Goal: Task Accomplishment & Management: Use online tool/utility

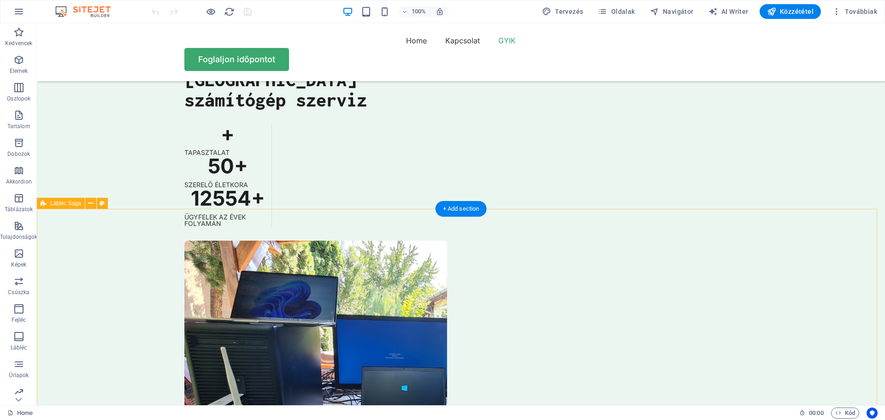
scroll to position [2601, 0]
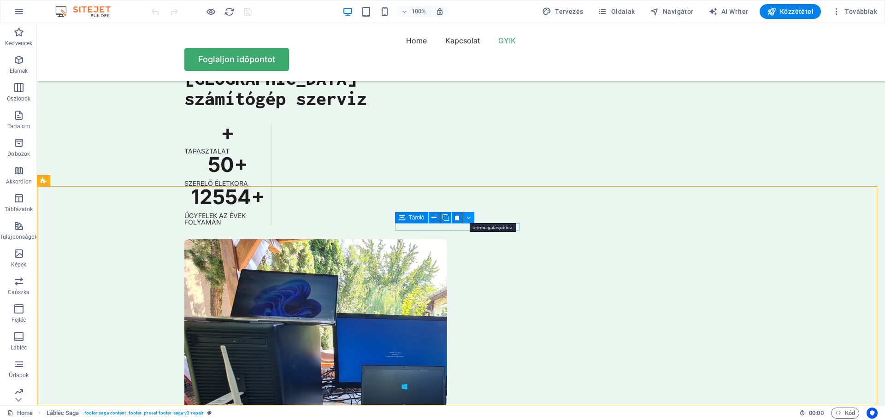
click at [466, 216] on icon at bounding box center [468, 218] width 4 height 10
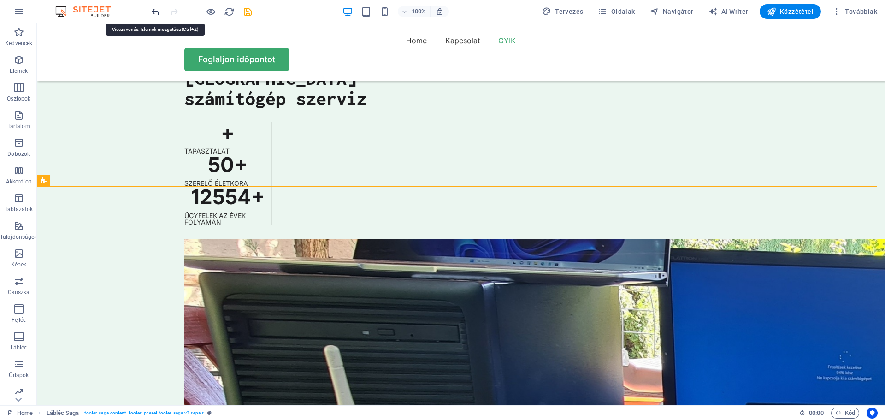
click at [156, 12] on icon "undo" at bounding box center [155, 11] width 11 height 11
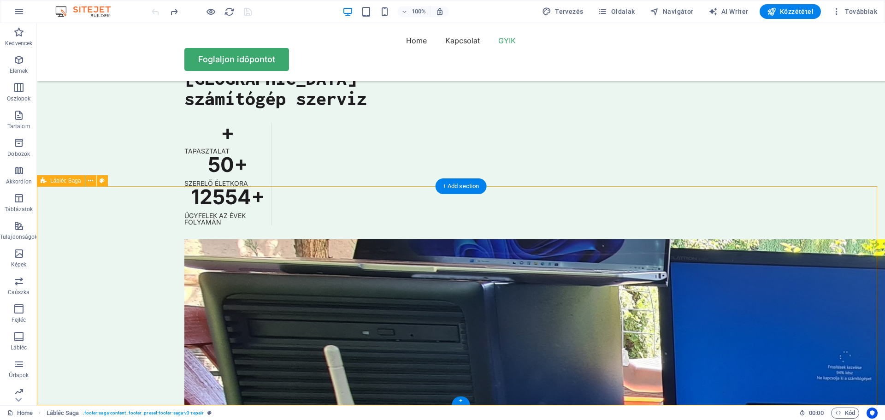
drag, startPoint x: 379, startPoint y: 244, endPoint x: 386, endPoint y: 241, distance: 7.0
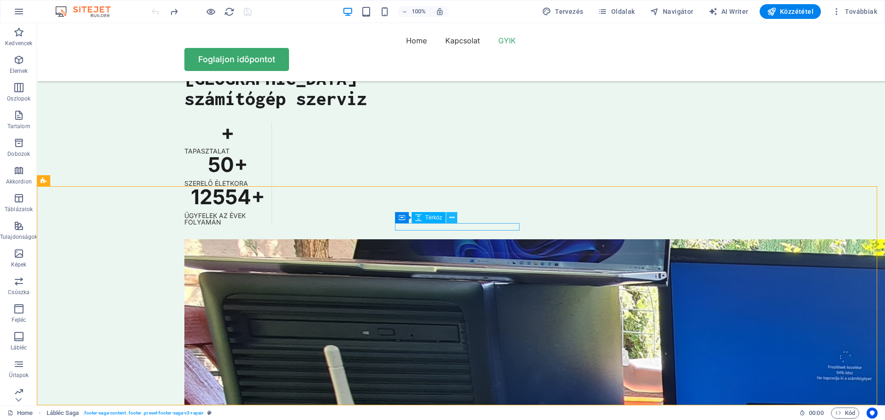
click at [452, 217] on icon at bounding box center [451, 218] width 5 height 10
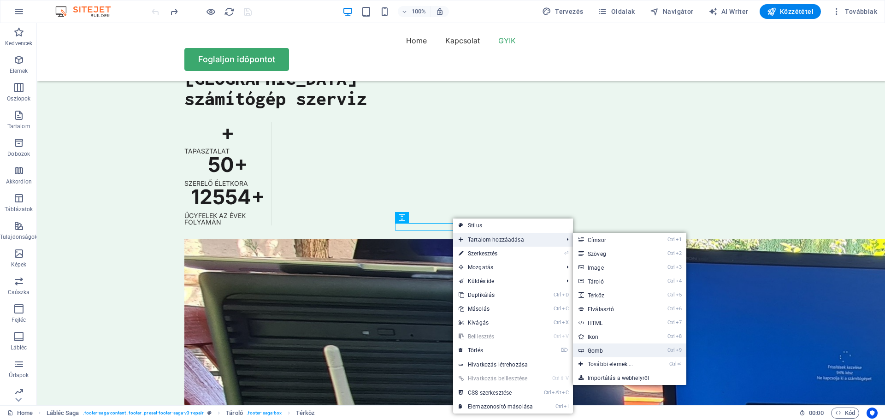
click at [612, 347] on link "Ctrl 9 Gomb" at bounding box center [612, 350] width 79 height 14
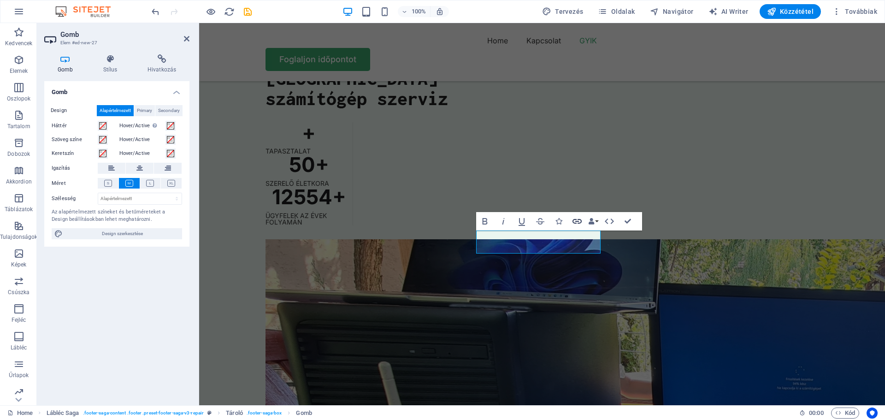
click at [578, 220] on icon "button" at bounding box center [576, 221] width 11 height 11
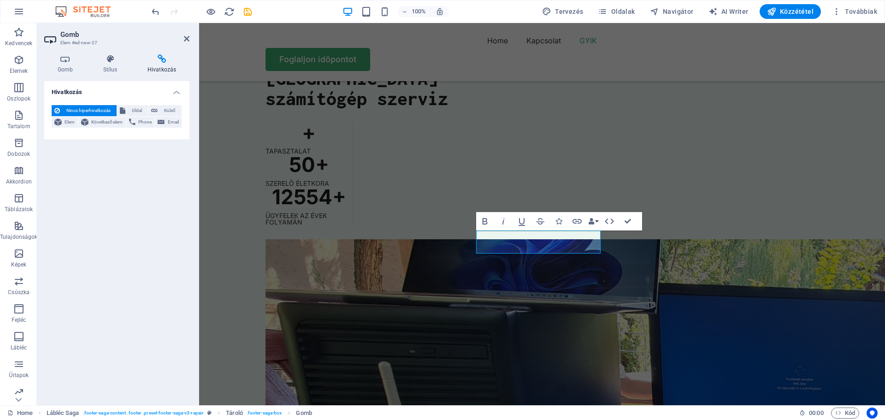
click at [166, 60] on icon at bounding box center [161, 58] width 55 height 9
click at [159, 61] on icon at bounding box center [161, 58] width 55 height 9
click at [135, 110] on span "Oldal" at bounding box center [136, 110] width 17 height 11
select select
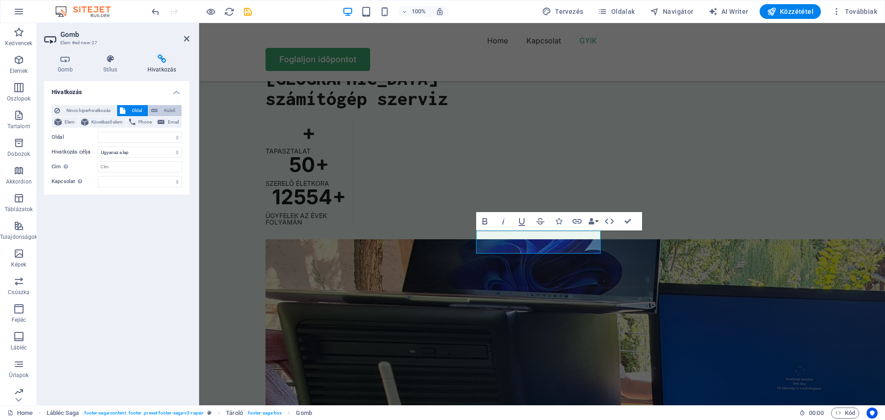
click at [169, 111] on span "Külső" at bounding box center [169, 110] width 18 height 11
select select "blank"
paste input "https://computermania.hu/pc-szerviz-miskolc/"
type input "https://computermania.hu/pc-szerviz-miskolc/"
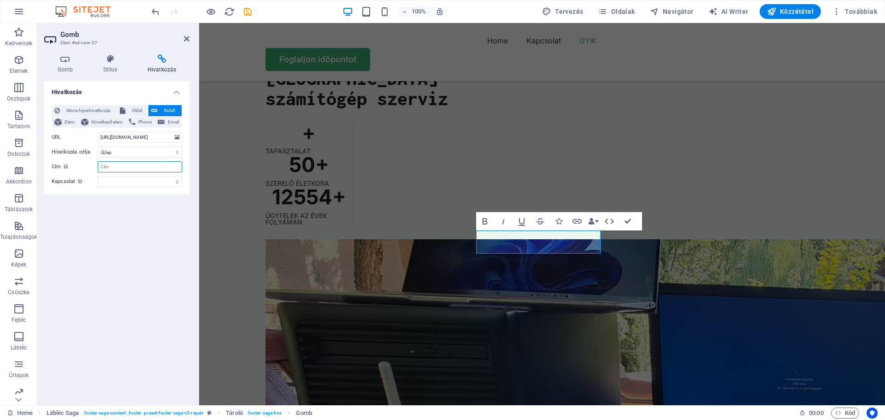
scroll to position [0, 0]
click at [111, 167] on input "Cím További hivatkozás leírás, ne legyen azonos a hivatkozás szövegével. A címe…" at bounding box center [140, 166] width 84 height 11
type input "pcszerviz"
click at [141, 214] on div "Hivatkozás Nincs hiperhivatkozás Oldal Külső Elem Következő elem Phone Email Ol…" at bounding box center [116, 239] width 145 height 317
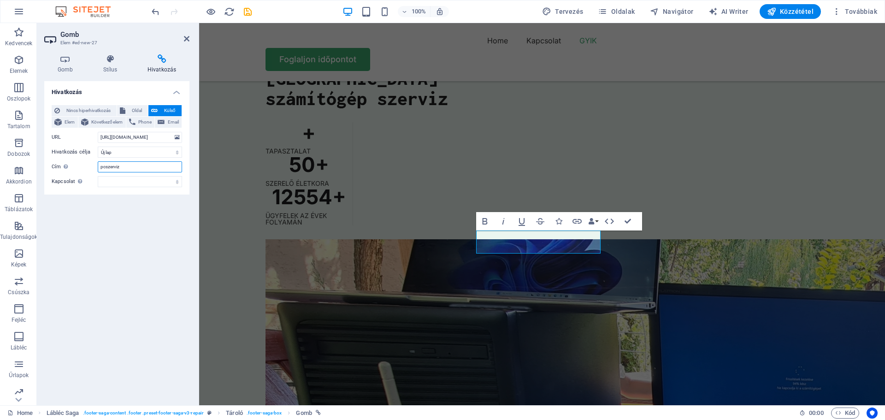
click at [102, 170] on input "pcszerviz" at bounding box center [140, 166] width 84 height 11
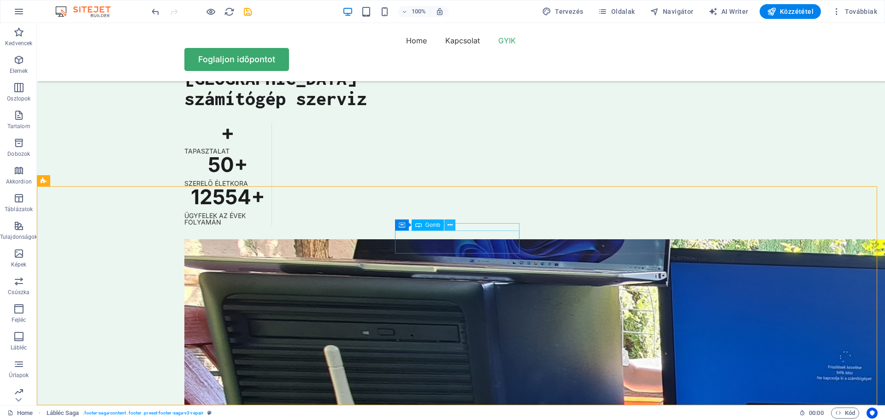
click at [448, 221] on icon at bounding box center [449, 225] width 5 height 10
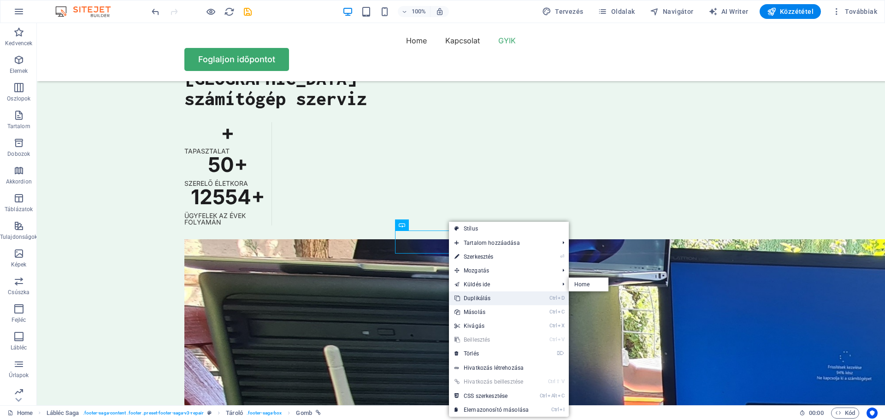
click at [469, 302] on link "Ctrl D Duplikálás" at bounding box center [491, 298] width 85 height 14
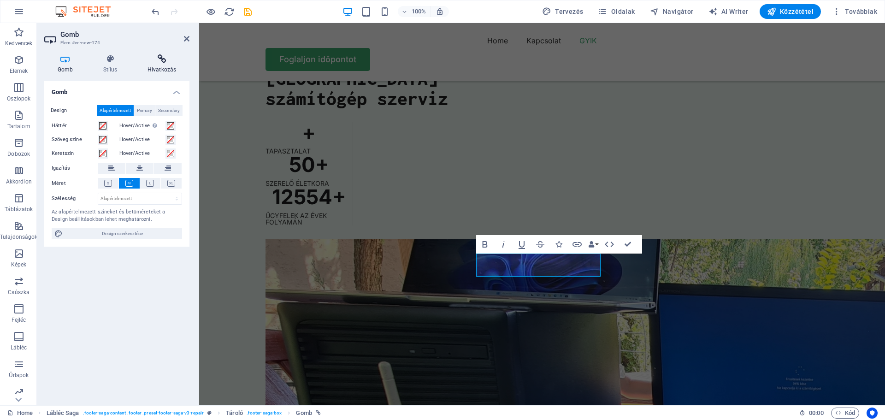
click at [164, 58] on icon at bounding box center [161, 58] width 55 height 9
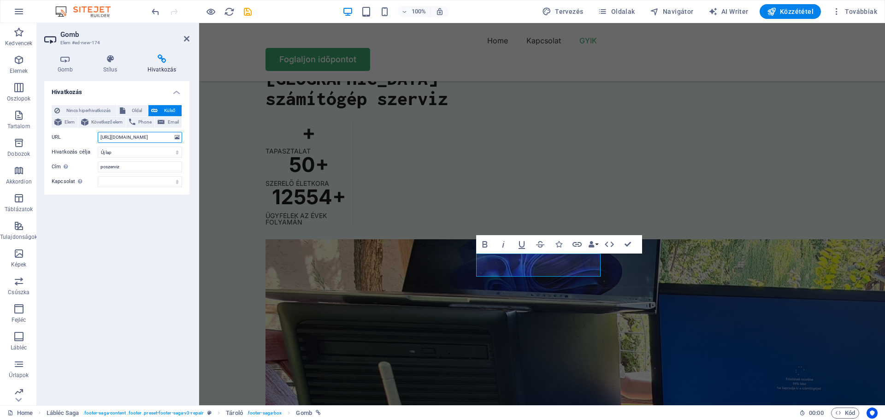
click at [136, 138] on input "https://computermania.hu/pc-szerviz-miskolc/" at bounding box center [140, 137] width 84 height 11
paste input "www.szamitogep-szerviz-miskolc.hu"
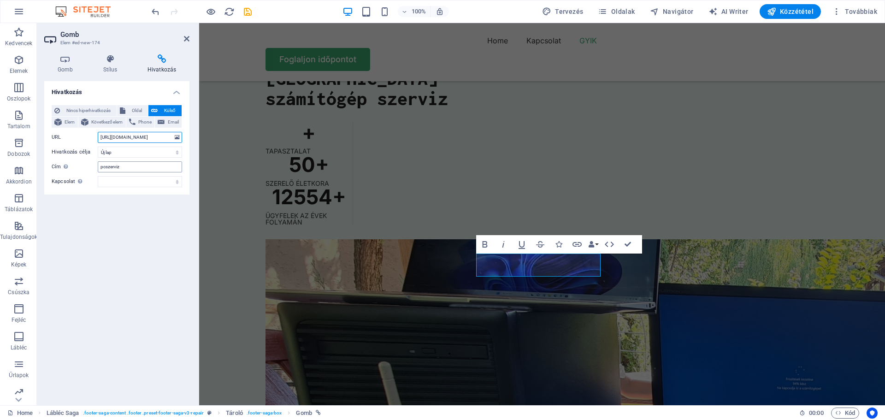
type input "https://www.szamitogep-szerviz-miskolc.hu/"
click at [100, 168] on input "pcszerviz" at bounding box center [140, 166] width 84 height 11
drag, startPoint x: 105, startPoint y: 168, endPoint x: 97, endPoint y: 167, distance: 8.3
click at [97, 167] on div "Cím További hivatkozás leírás, ne legyen azonos a hivatkozás szövegével. A címe…" at bounding box center [117, 166] width 130 height 11
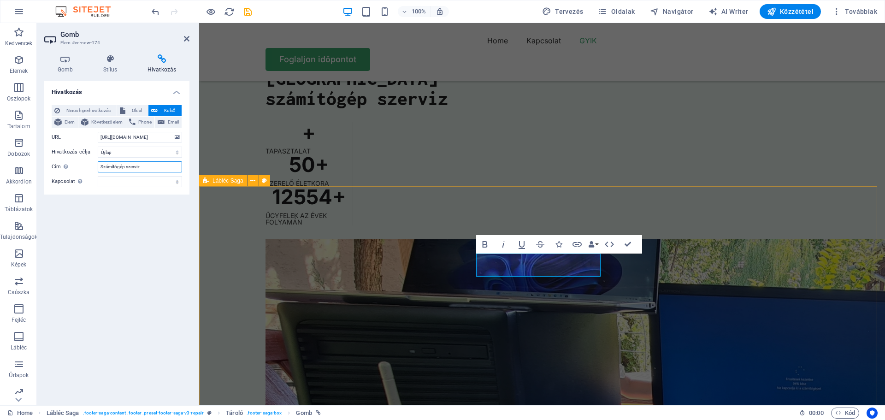
type input "Számítógép szerviz"
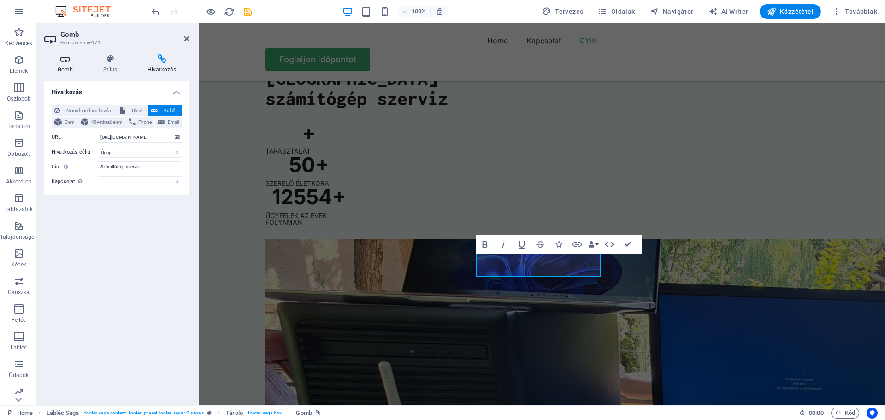
click at [63, 59] on icon at bounding box center [65, 58] width 42 height 9
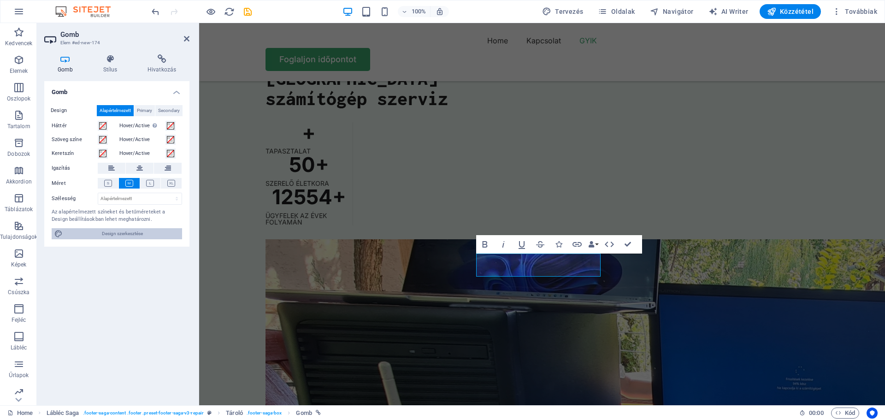
click at [117, 231] on span "Design szerkesztése" at bounding box center [122, 233] width 114 height 11
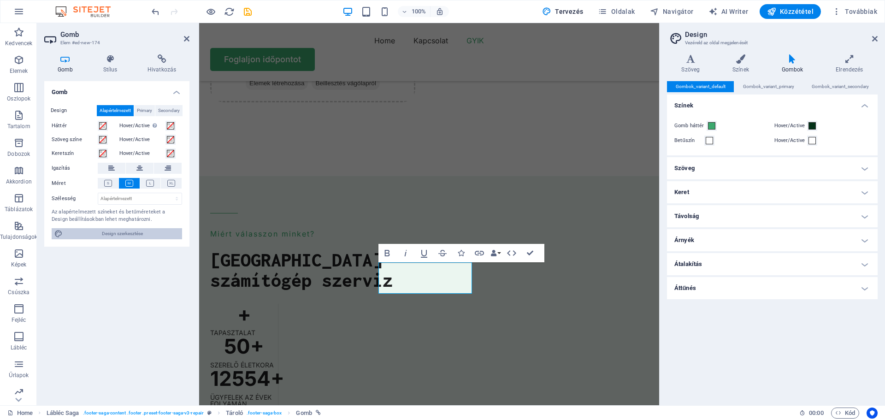
scroll to position [2763, 0]
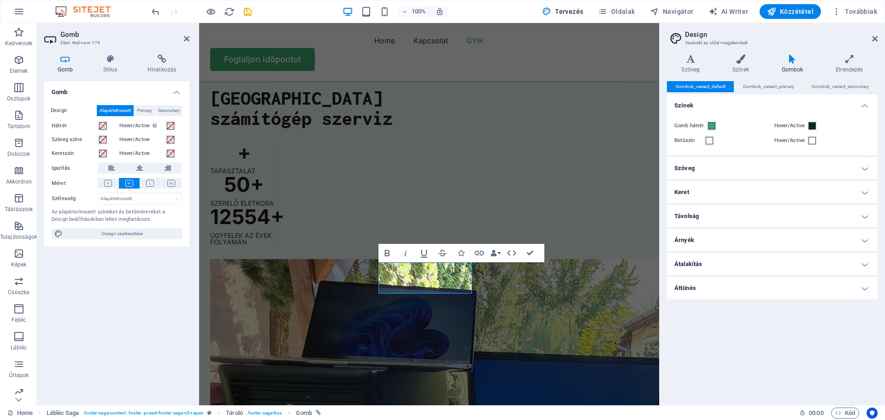
click at [866, 215] on h4 "Távolság" at bounding box center [772, 216] width 211 height 22
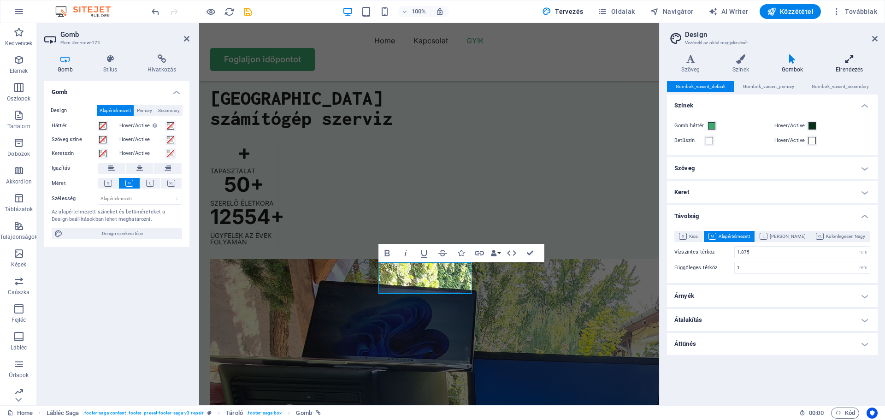
click at [852, 59] on icon at bounding box center [849, 58] width 56 height 9
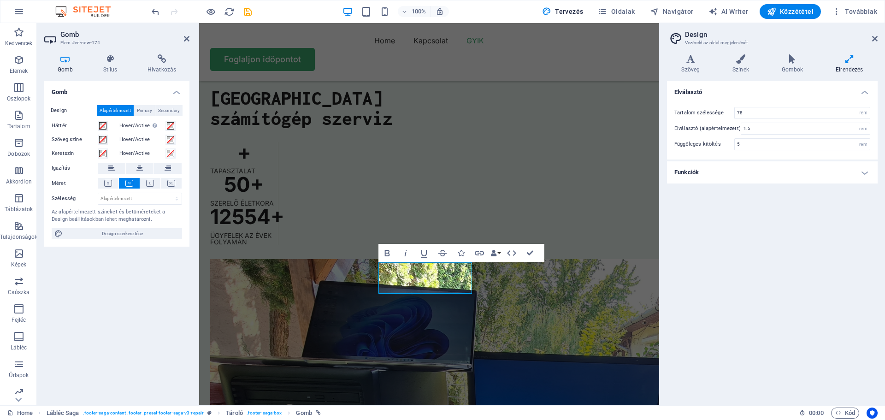
click at [865, 174] on h4 "Funkciók" at bounding box center [772, 172] width 211 height 22
click at [789, 62] on icon at bounding box center [792, 58] width 51 height 9
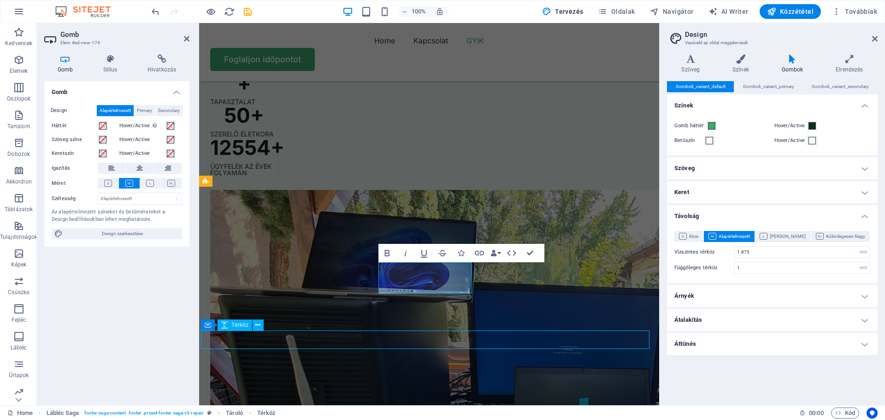
scroll to position [2601, 0]
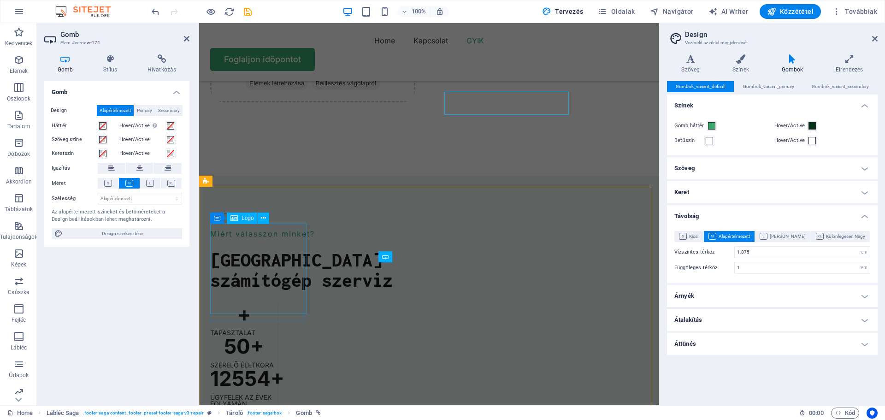
scroll to position [2763, 0]
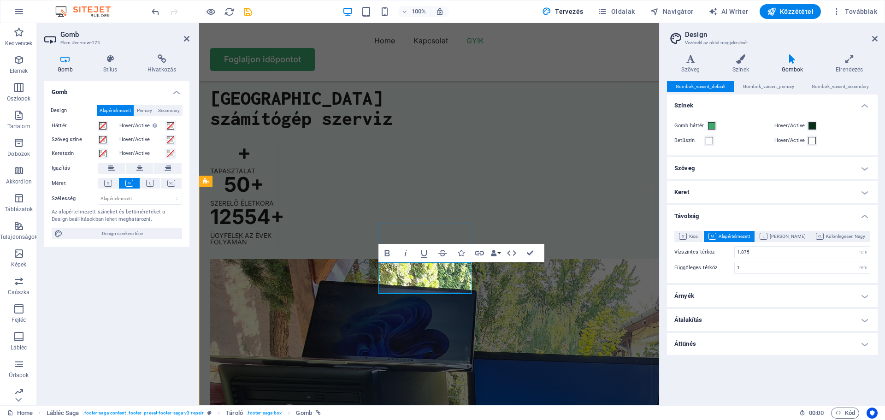
drag, startPoint x: 416, startPoint y: 275, endPoint x: 407, endPoint y: 277, distance: 8.9
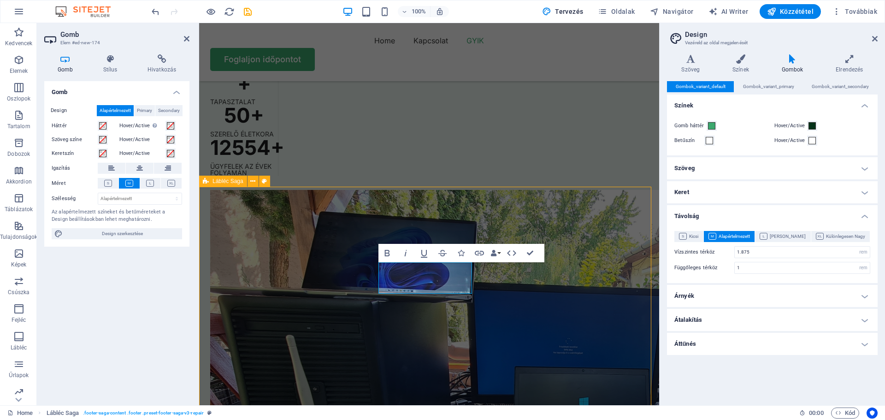
scroll to position [2592, 0]
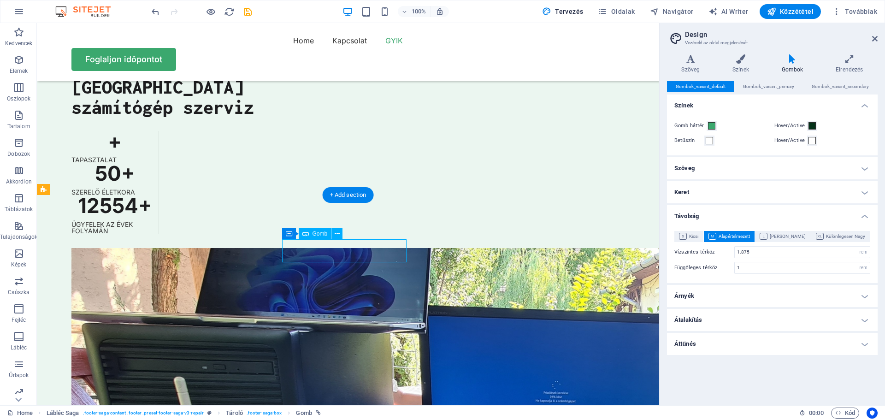
click at [289, 224] on icon at bounding box center [289, 226] width 6 height 11
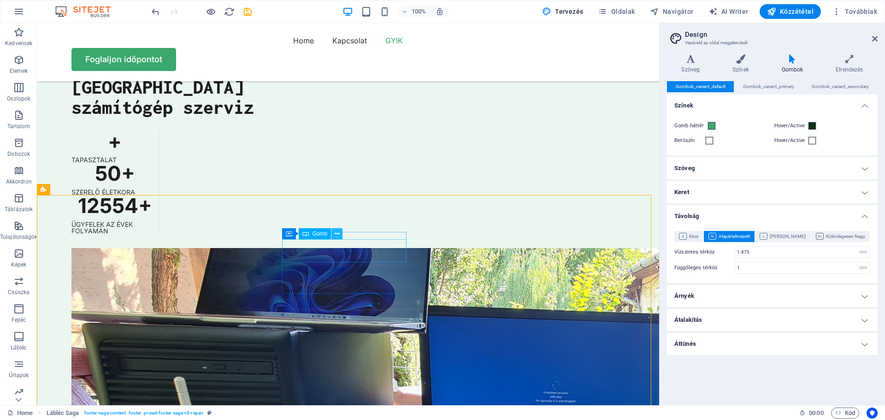
click at [337, 231] on icon at bounding box center [336, 234] width 5 height 10
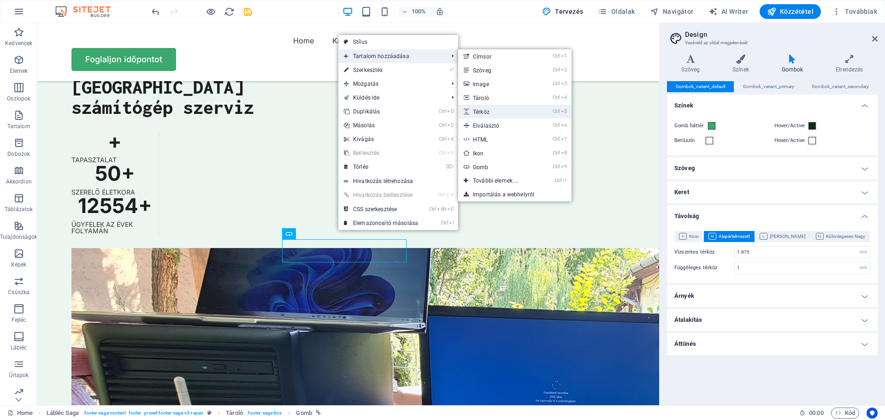
click at [482, 113] on link "Ctrl 5 Térköz" at bounding box center [497, 112] width 79 height 14
select select "px"
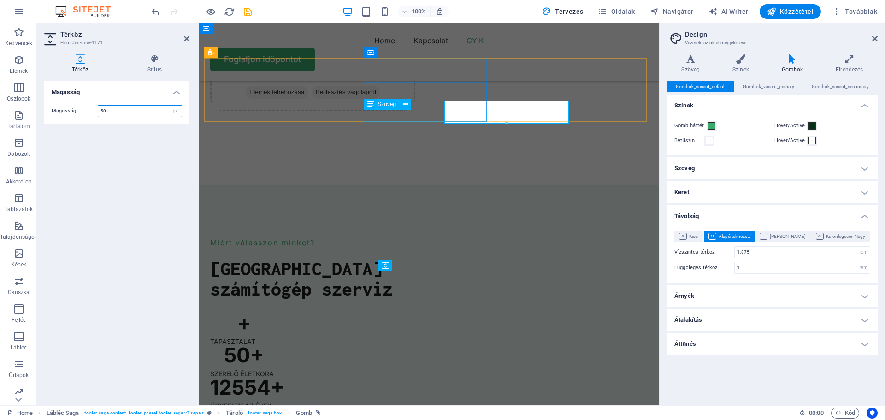
scroll to position [2754, 0]
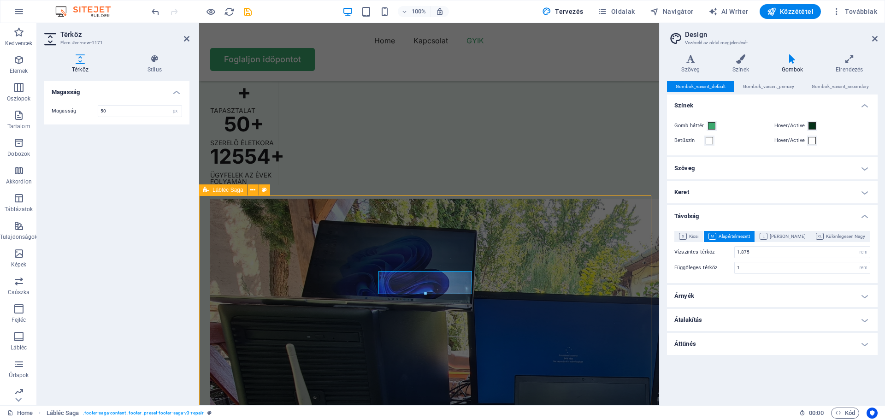
scroll to position [2592, 0]
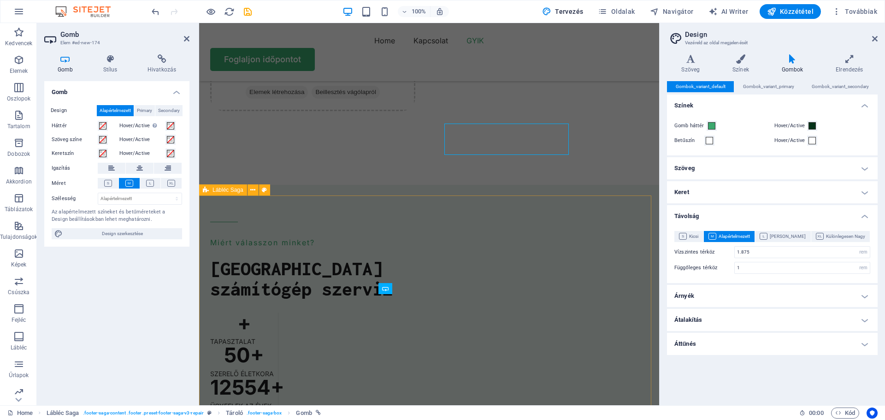
scroll to position [2754, 0]
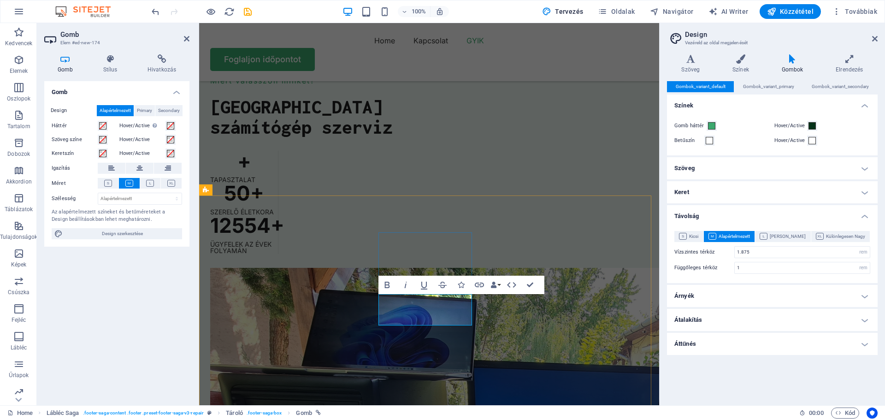
drag, startPoint x: 459, startPoint y: 313, endPoint x: 425, endPoint y: 317, distance: 34.8
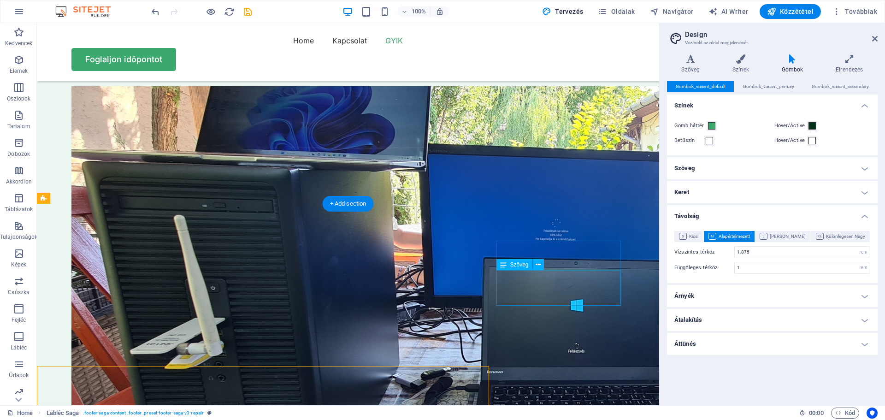
scroll to position [2583, 0]
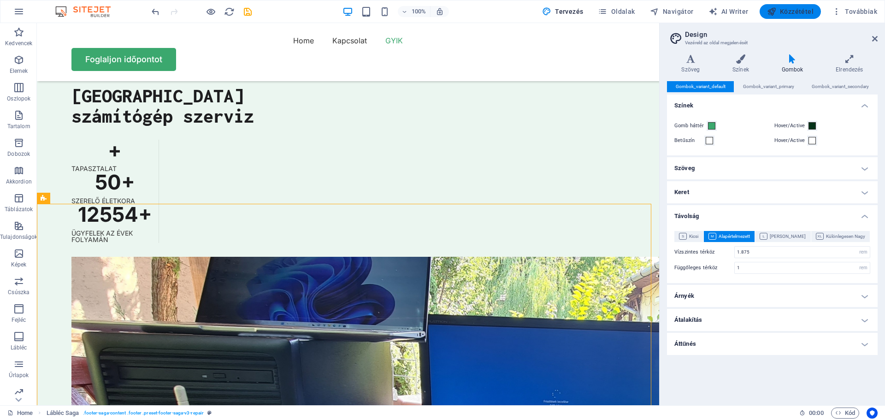
click at [794, 14] on span "Közzététel" at bounding box center [790, 11] width 47 height 9
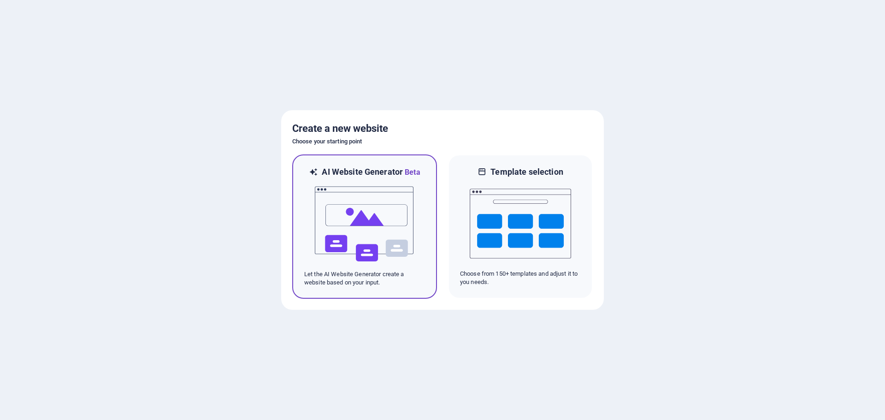
click at [355, 204] on img at bounding box center [364, 224] width 101 height 92
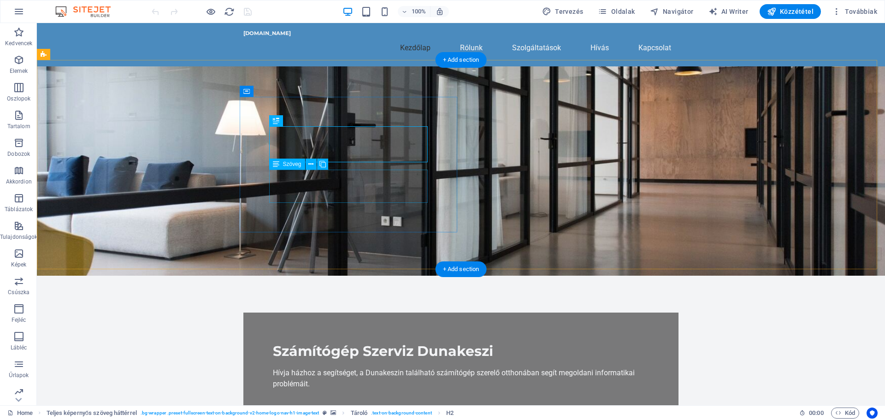
click at [299, 367] on div "Hívja házhoz a segítséget, a Dunakeszin található számítógép szerelő otthonában…" at bounding box center [461, 378] width 376 height 22
click at [309, 367] on div "Hívja házhoz a segítséget, a Dunakeszin található számítógép szerelő otthonában…" at bounding box center [461, 378] width 376 height 22
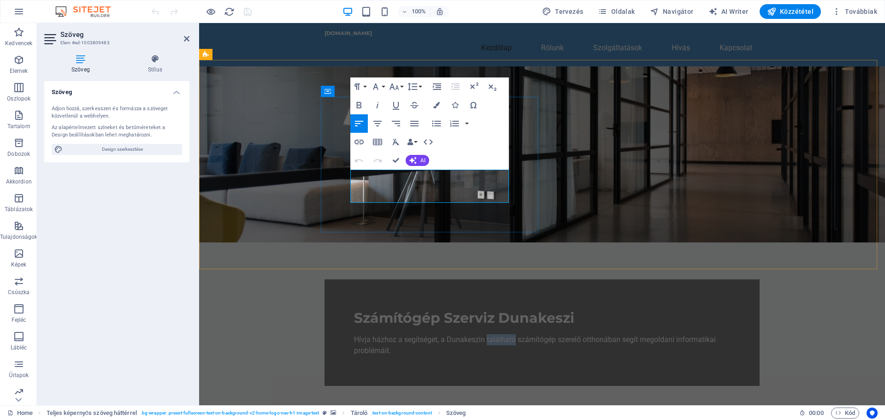
drag, startPoint x: 377, startPoint y: 186, endPoint x: 352, endPoint y: 184, distance: 24.5
click at [354, 334] on p "Hívja házhoz a segítséget, a Dunakeszin található számítógép szerelő otthonában…" at bounding box center [542, 345] width 376 height 22
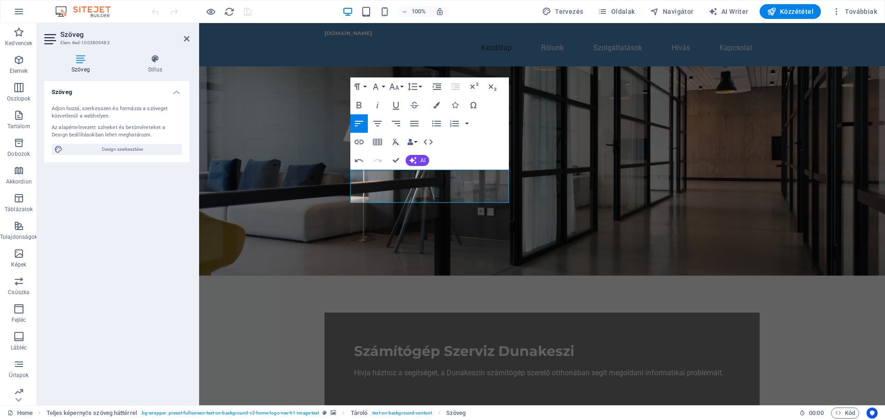
click at [664, 171] on figure at bounding box center [542, 170] width 686 height 209
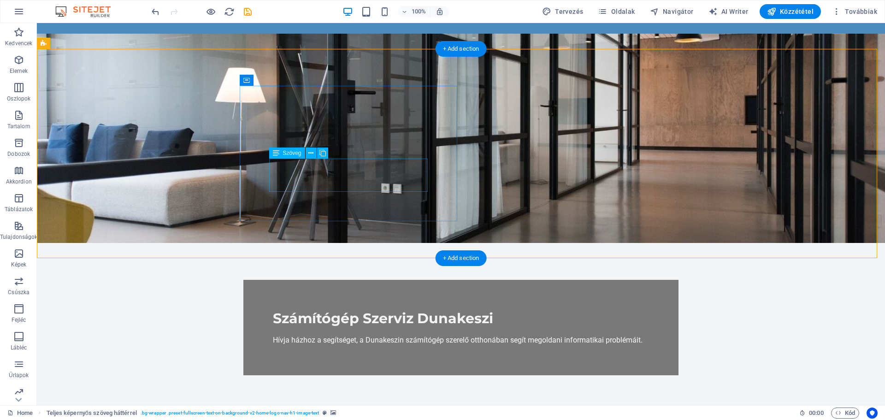
scroll to position [138, 0]
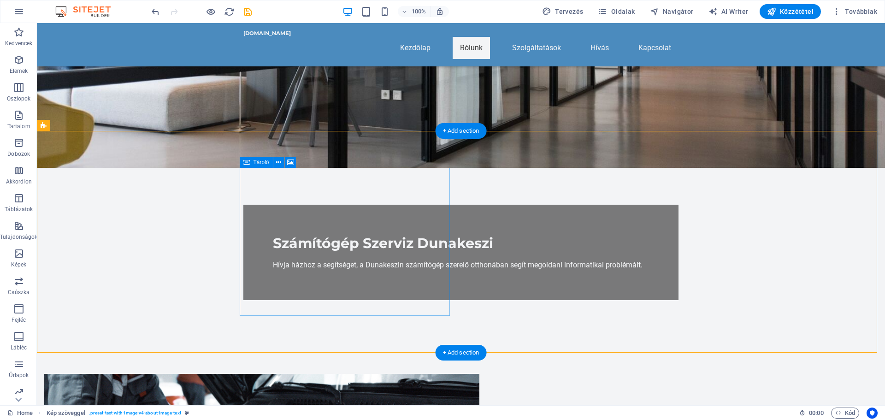
scroll to position [0, 0]
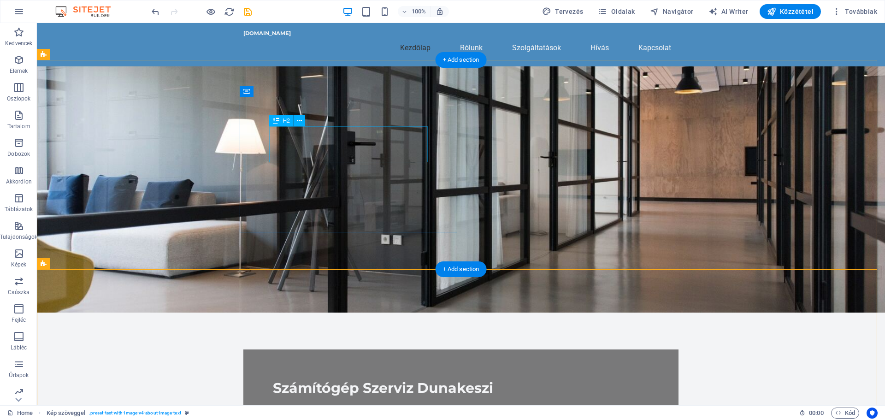
click at [321, 379] on div "Számítógép Szerviz Dunakeszi" at bounding box center [461, 388] width 376 height 18
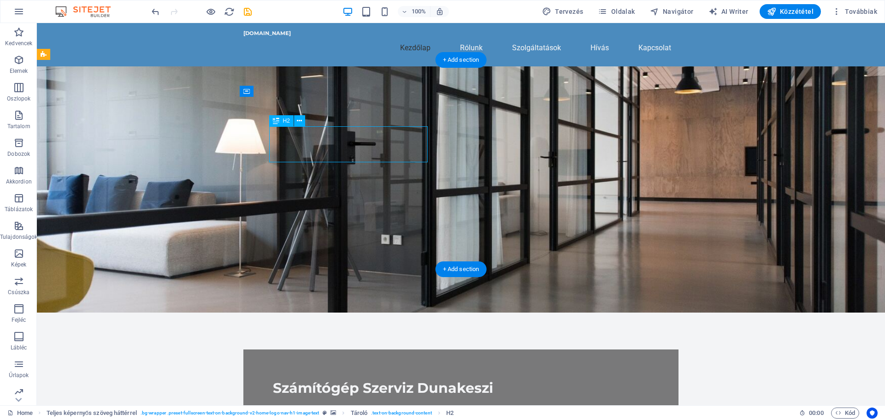
click at [321, 379] on div "Számítógép Szerviz Dunakeszi" at bounding box center [461, 388] width 376 height 18
click at [243, 349] on div "Számítógép Szerviz Dunakeszi Hívja házhoz a segítséget, a Dunakeszin számítógép…" at bounding box center [460, 396] width 435 height 95
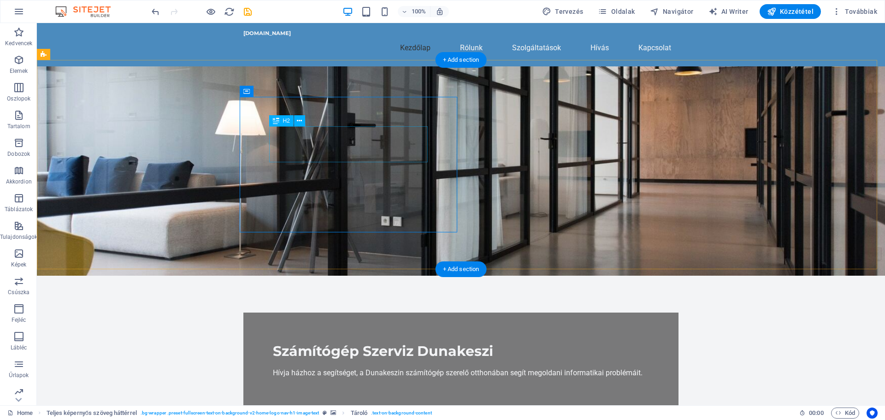
click at [326, 342] on div "Számítógép Szerviz Dunakeszi" at bounding box center [461, 351] width 376 height 18
click at [243, 312] on div "Számítógép Szerviz Dunakeszi Hívja házhoz a segítséget, a Dunakeszin számítógép…" at bounding box center [460, 359] width 435 height 95
click at [336, 342] on div "Számítógép Szerviz Dunakeszi" at bounding box center [461, 351] width 376 height 18
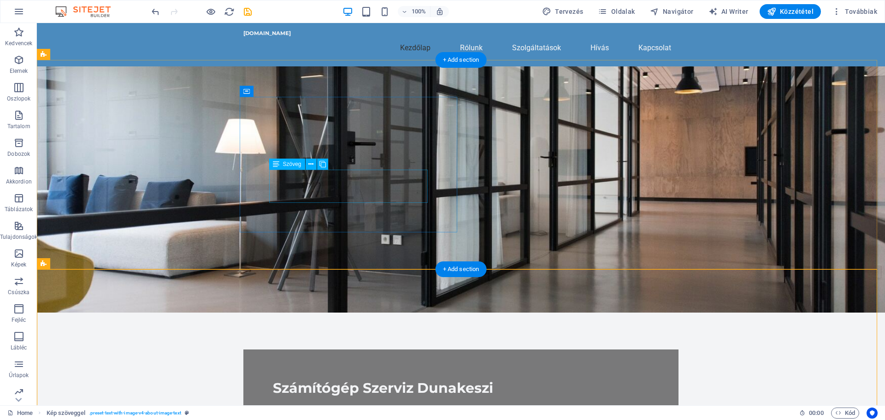
click at [352, 404] on div "Hívja házhoz a segítséget, a Dunakeszin számítógép szerelő otthonában segít meg…" at bounding box center [461, 409] width 376 height 11
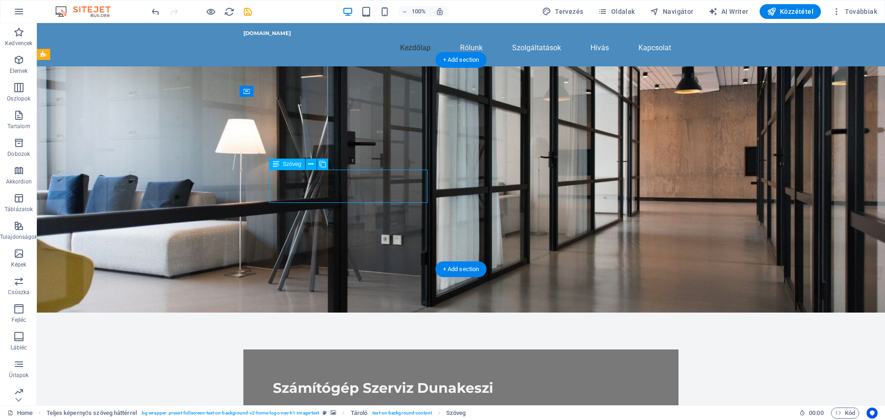
click at [353, 404] on div "Hívja házhoz a segítséget, a Dunakeszin számítógép szerelő otthonában segít meg…" at bounding box center [461, 409] width 376 height 11
click at [352, 404] on div "Hívja házhoz a segítséget, a Dunakeszin számítógép szerelő otthonában segít meg…" at bounding box center [461, 409] width 376 height 11
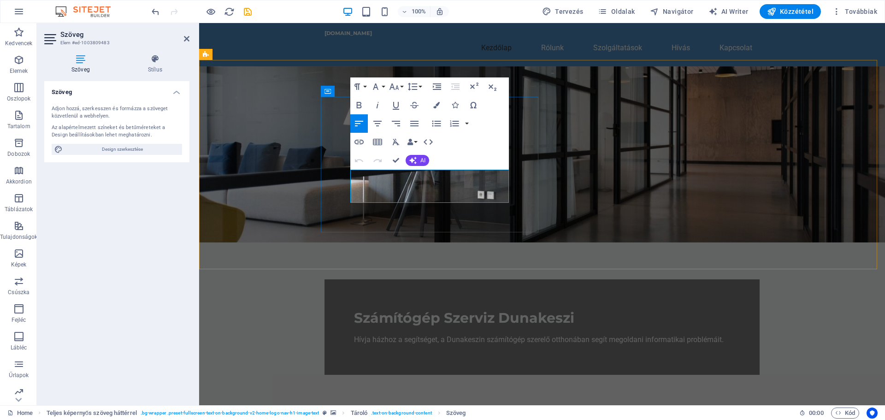
click at [439, 334] on p "Hívja házhoz a segítséget, a Dunakeszin számítógép szerelő otthonában segít meg…" at bounding box center [542, 339] width 376 height 11
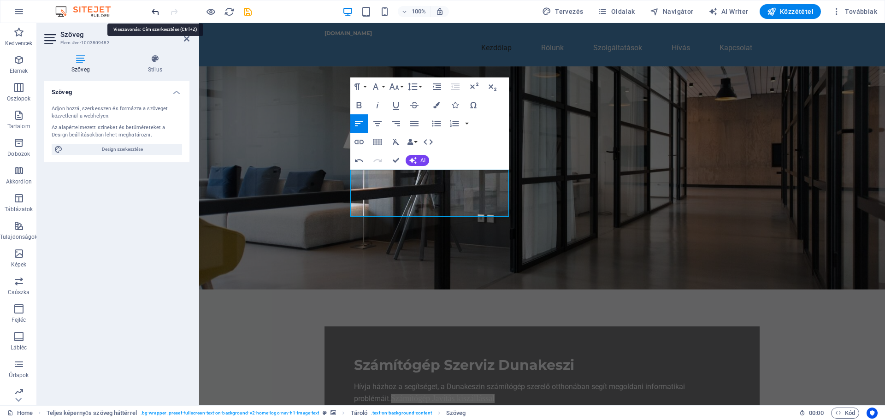
click at [155, 11] on icon "undo" at bounding box center [155, 11] width 11 height 11
click at [446, 393] on span "Számítógép Javítás kiszállással" at bounding box center [443, 397] width 104 height 9
drag, startPoint x: 388, startPoint y: 210, endPoint x: 431, endPoint y: 198, distance: 44.9
click at [431, 381] on p "Hívja házhoz a segítséget, a Dunakeszin számítógép szerelő otthonában segít meg…" at bounding box center [542, 392] width 376 height 23
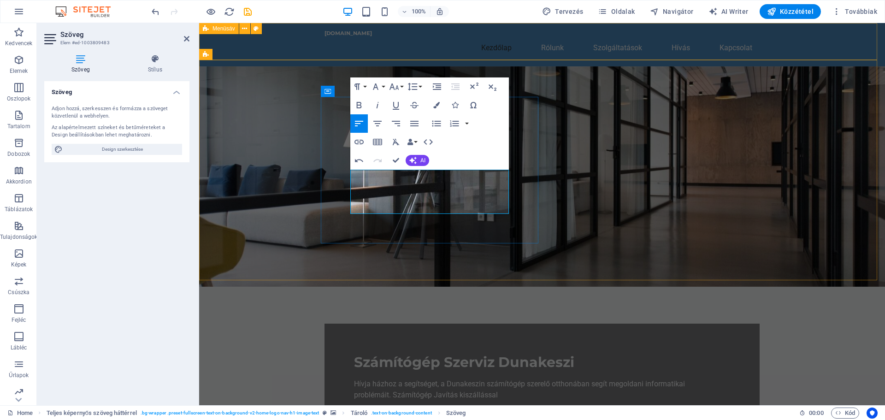
scroll to position [0, 1]
click at [393, 378] on p "Hívja házhoz a segítséget, a Dunakeszin számítógép szerelő otthonában segít meg…" at bounding box center [542, 389] width 376 height 22
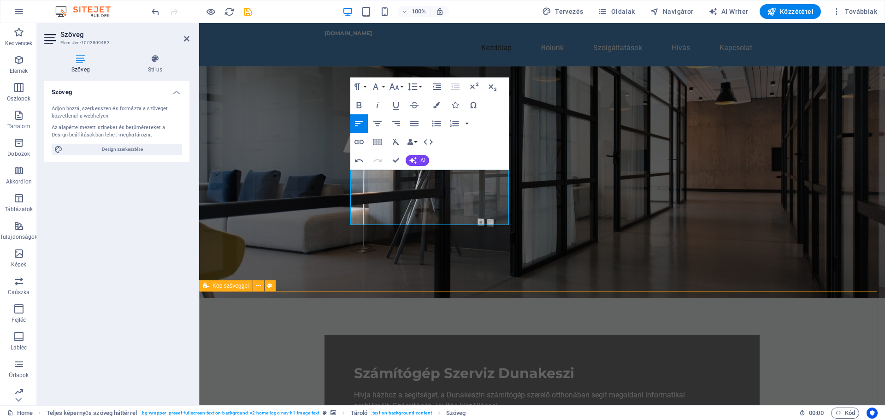
scroll to position [0, 4]
drag, startPoint x: 353, startPoint y: 219, endPoint x: 348, endPoint y: 219, distance: 5.1
click at [348, 334] on div "Számítógép Szerviz Dunakeszi Hívja házhoz a segítséget, a Dunakeszin számítógép…" at bounding box center [541, 392] width 435 height 117
drag, startPoint x: 480, startPoint y: 217, endPoint x: 448, endPoint y: 220, distance: 31.9
click at [448, 411] on p "Hívható telefonszám: +36-30/610-6226" at bounding box center [542, 416] width 376 height 11
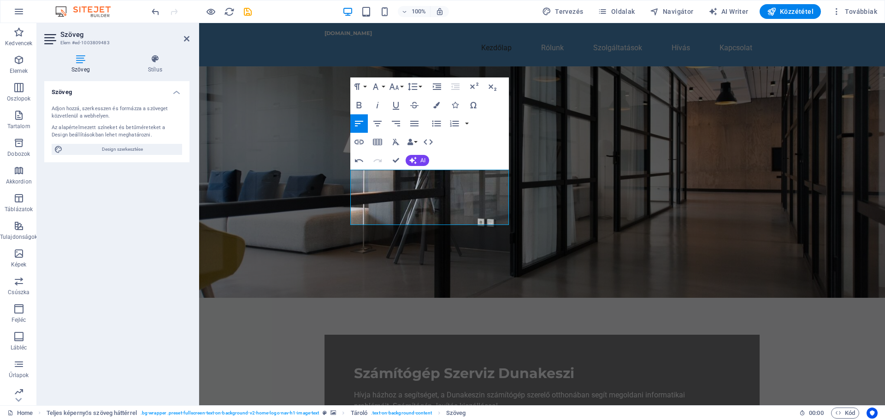
click at [552, 203] on figure at bounding box center [542, 181] width 686 height 231
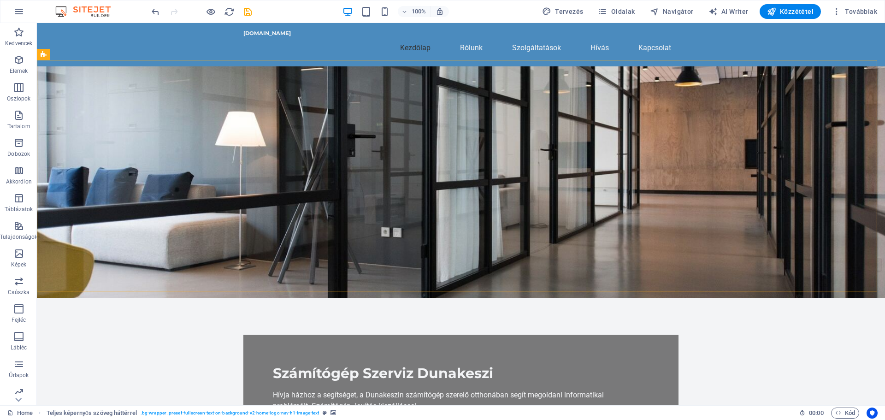
click at [722, 175] on figure at bounding box center [461, 181] width 848 height 231
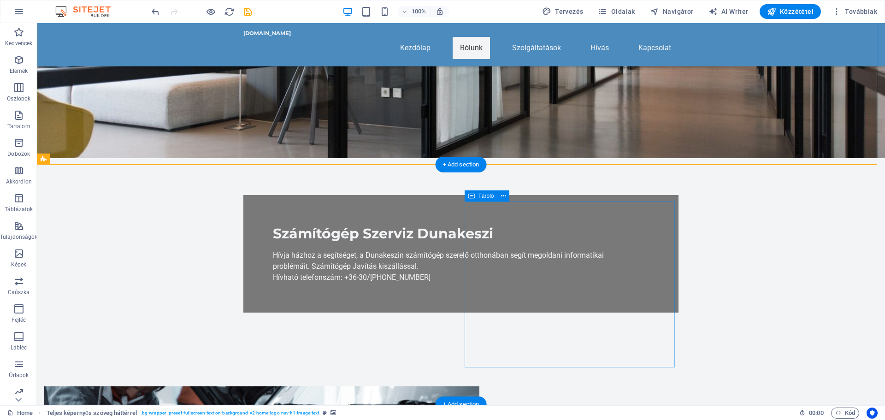
scroll to position [138, 0]
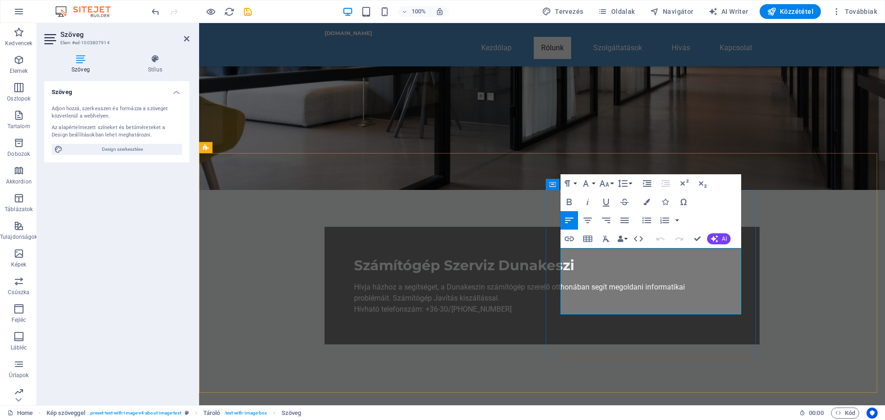
drag, startPoint x: 696, startPoint y: 252, endPoint x: 560, endPoint y: 254, distance: 135.5
click at [568, 201] on icon "button" at bounding box center [568, 202] width 5 height 6
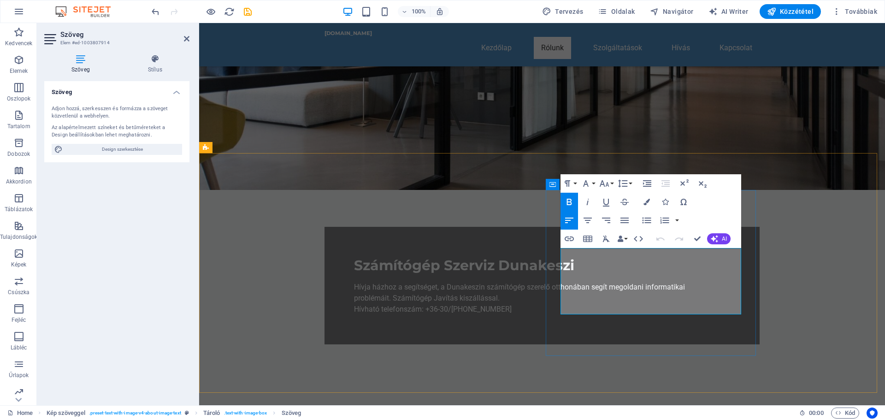
drag, startPoint x: 699, startPoint y: 308, endPoint x: 561, endPoint y: 311, distance: 137.8
click at [569, 195] on button "Bold" at bounding box center [569, 202] width 18 height 18
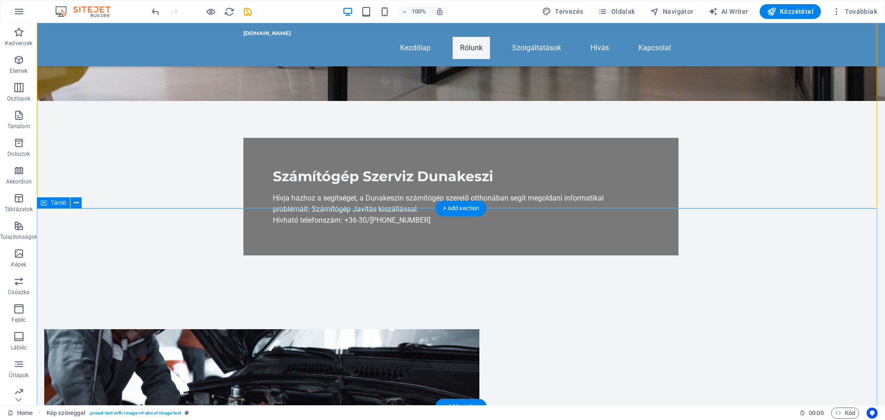
scroll to position [323, 0]
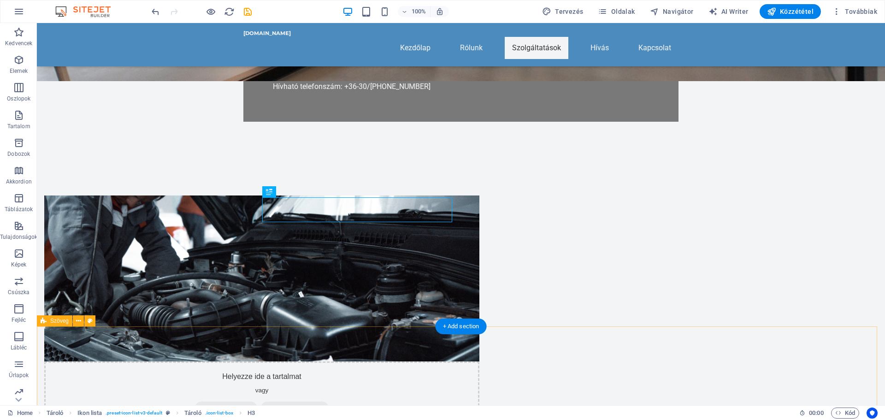
scroll to position [415, 0]
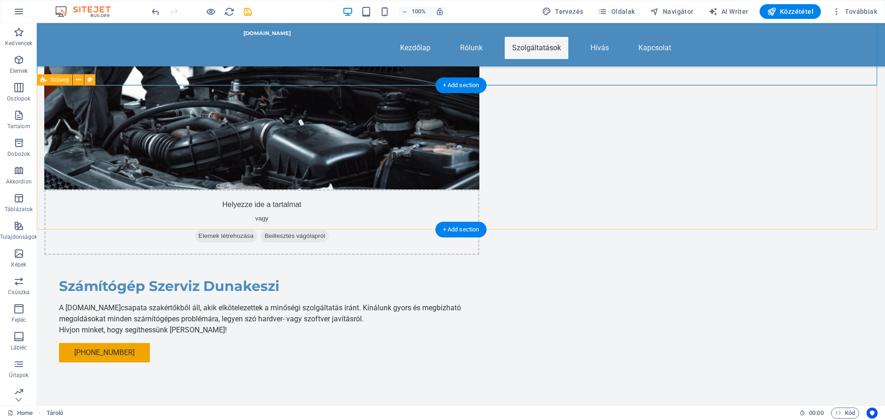
scroll to position [645, 0]
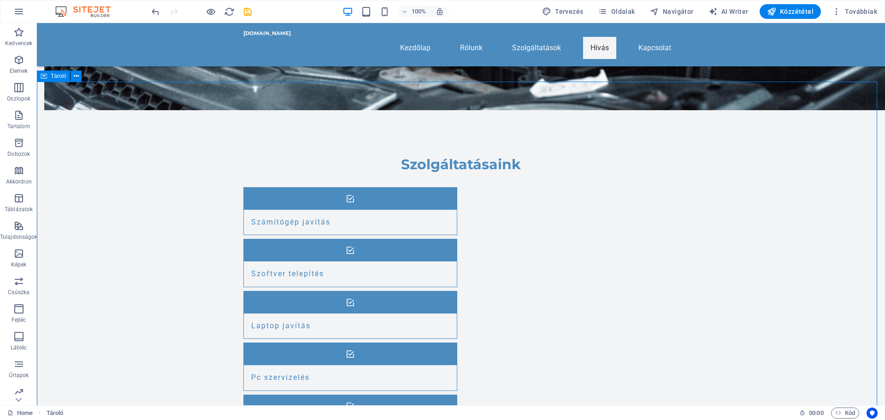
scroll to position [829, 0]
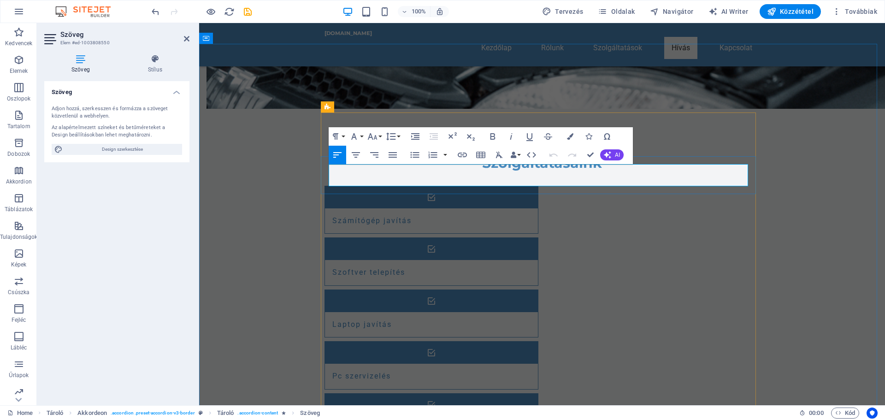
drag, startPoint x: 487, startPoint y: 181, endPoint x: 388, endPoint y: 179, distance: 98.6
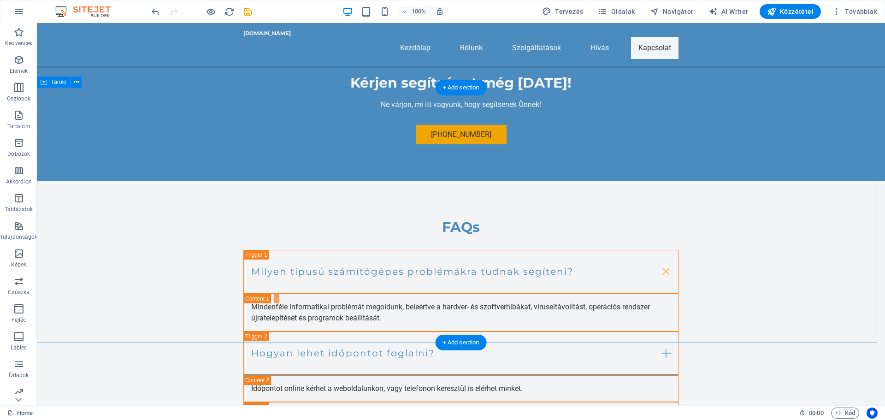
scroll to position [1244, 0]
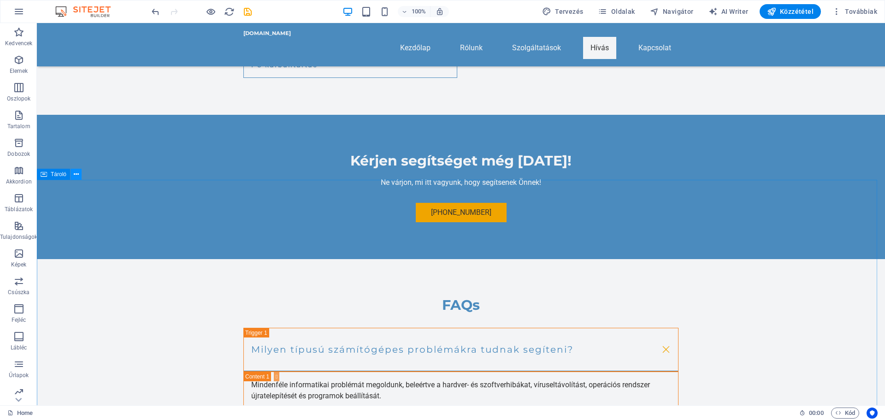
click at [74, 173] on icon at bounding box center [76, 175] width 5 height 10
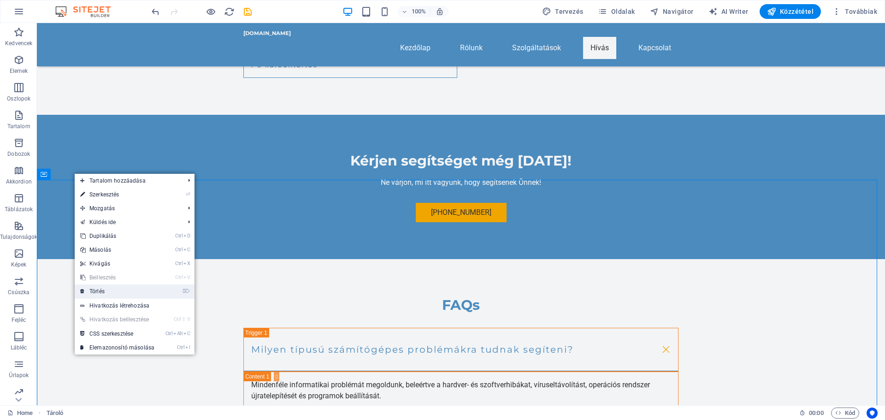
click at [96, 288] on link "⌦ Törlés" at bounding box center [117, 291] width 85 height 14
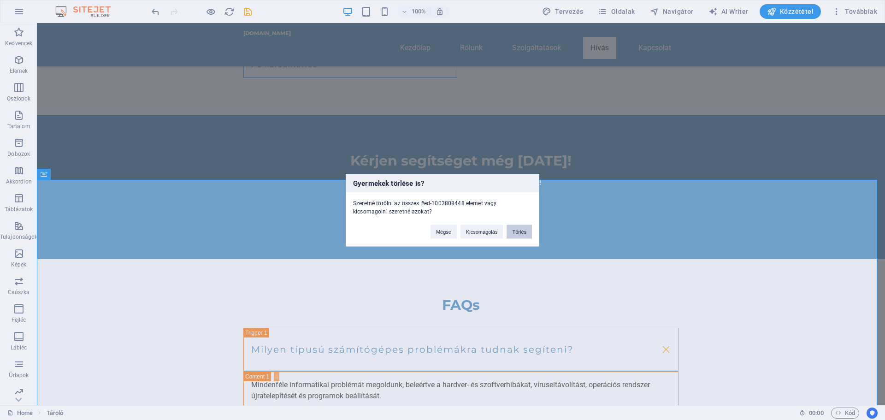
drag, startPoint x: 522, startPoint y: 228, endPoint x: 624, endPoint y: 207, distance: 104.5
click at [522, 228] on button "Törlés" at bounding box center [518, 231] width 25 height 14
